Goal: Task Accomplishment & Management: Use online tool/utility

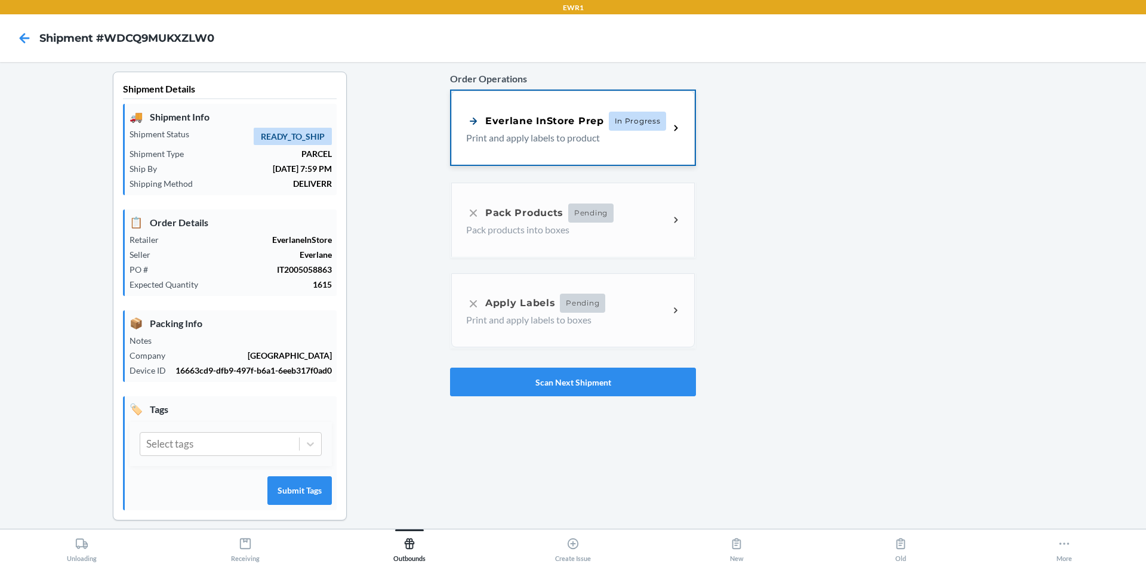
click at [540, 132] on p "Print and apply labels to product" at bounding box center [562, 138] width 193 height 14
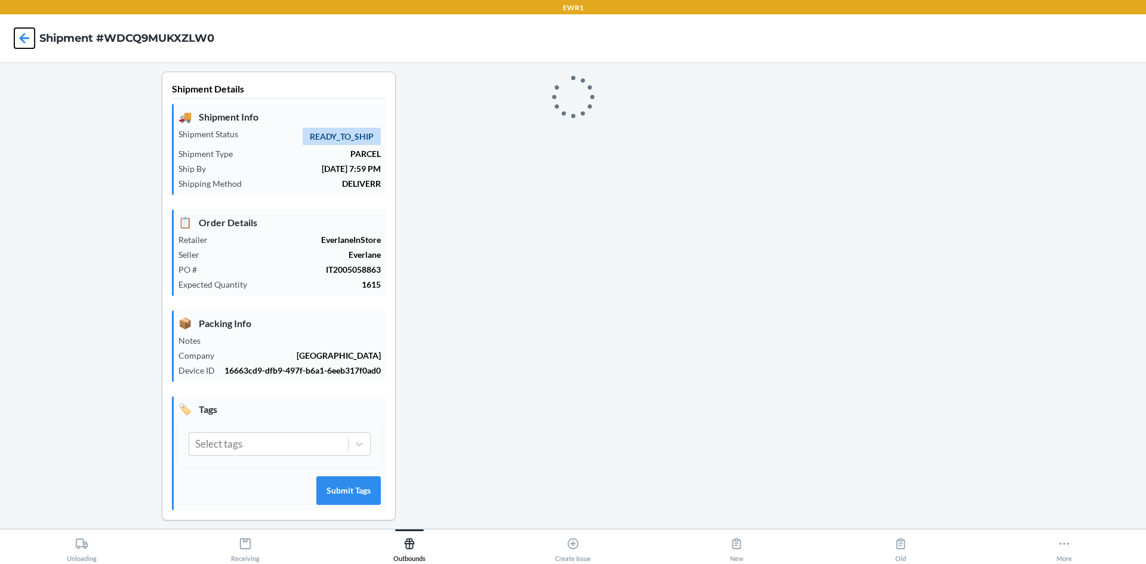
click at [21, 37] on icon at bounding box center [25, 38] width 10 height 10
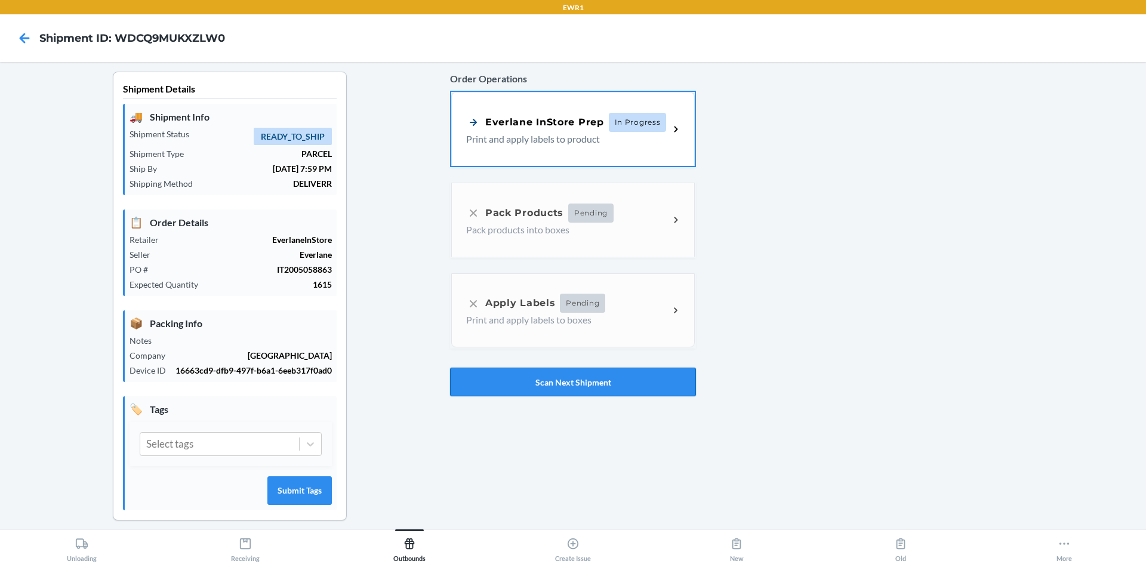
click at [511, 383] on button "Scan Next Shipment" at bounding box center [573, 382] width 246 height 29
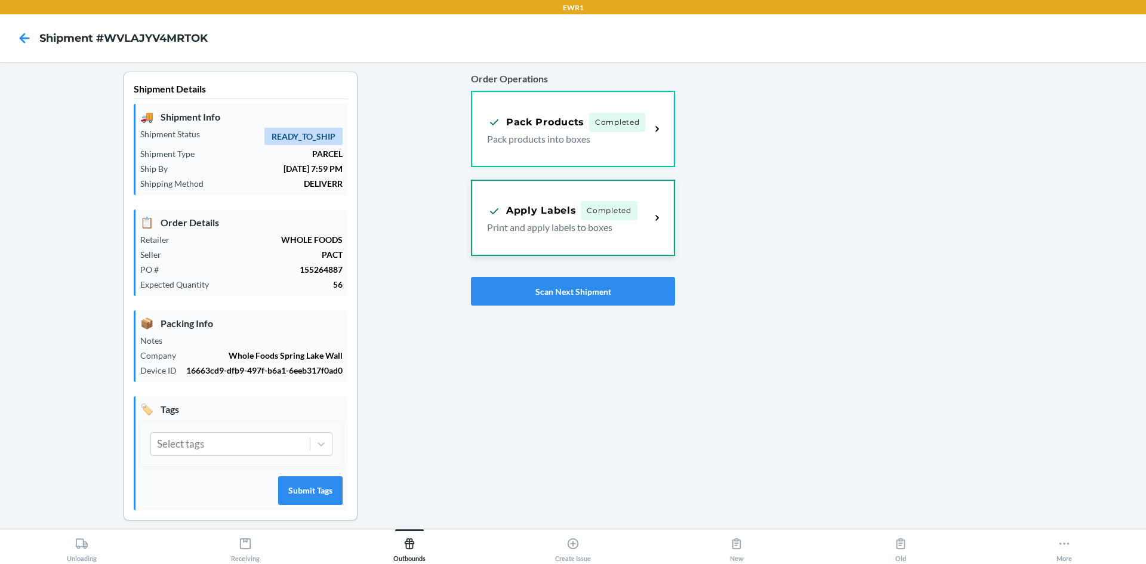
click at [539, 207] on div "Apply Labels" at bounding box center [531, 211] width 89 height 15
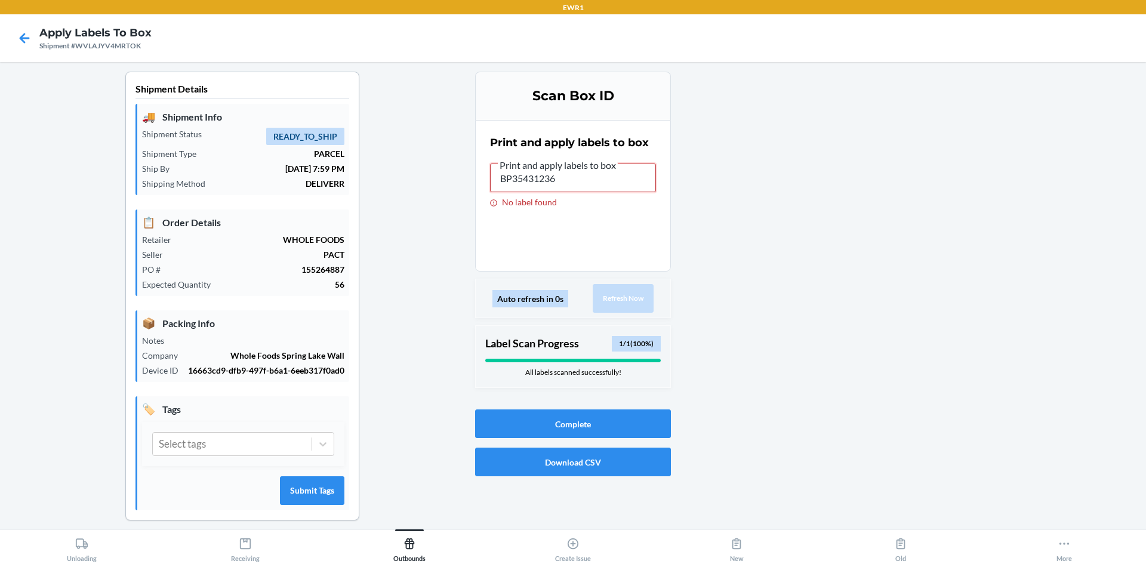
click at [585, 178] on input "BP35431236" at bounding box center [573, 178] width 166 height 29
click at [17, 42] on icon at bounding box center [24, 38] width 20 height 20
